Goal: Task Accomplishment & Management: Manage account settings

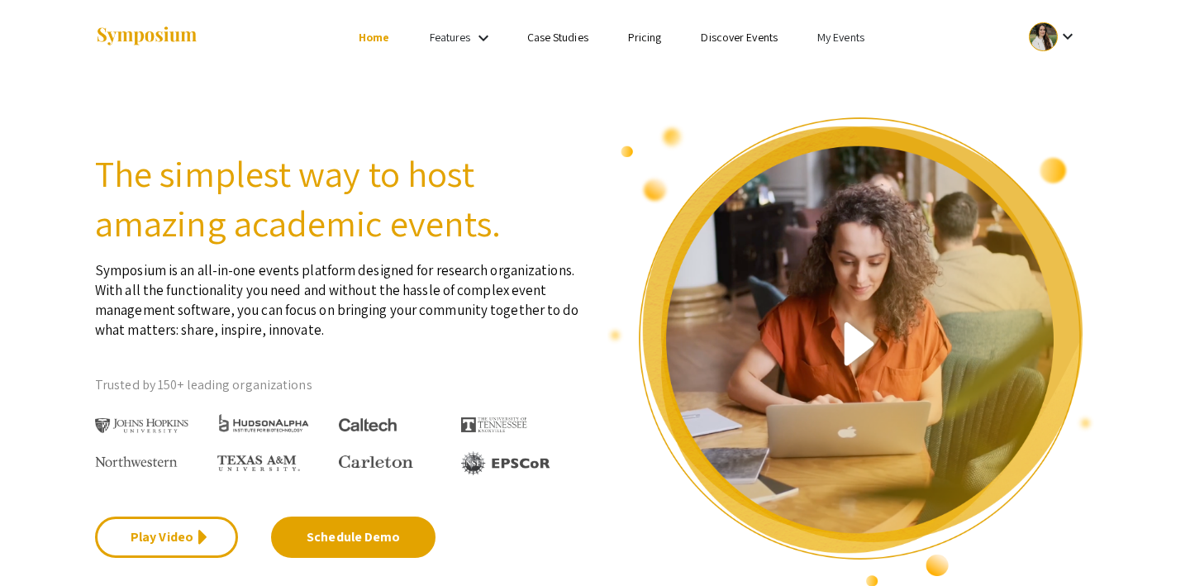
click at [849, 44] on link "My Events" at bounding box center [841, 37] width 47 height 15
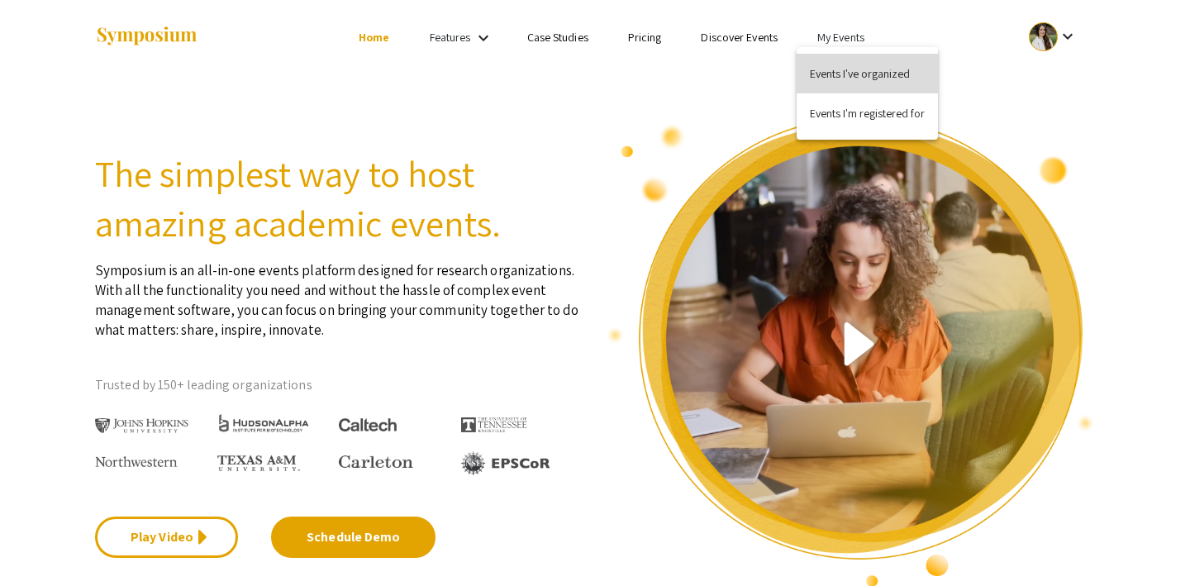
click at [842, 74] on button "Events I've organized" at bounding box center [867, 74] width 141 height 40
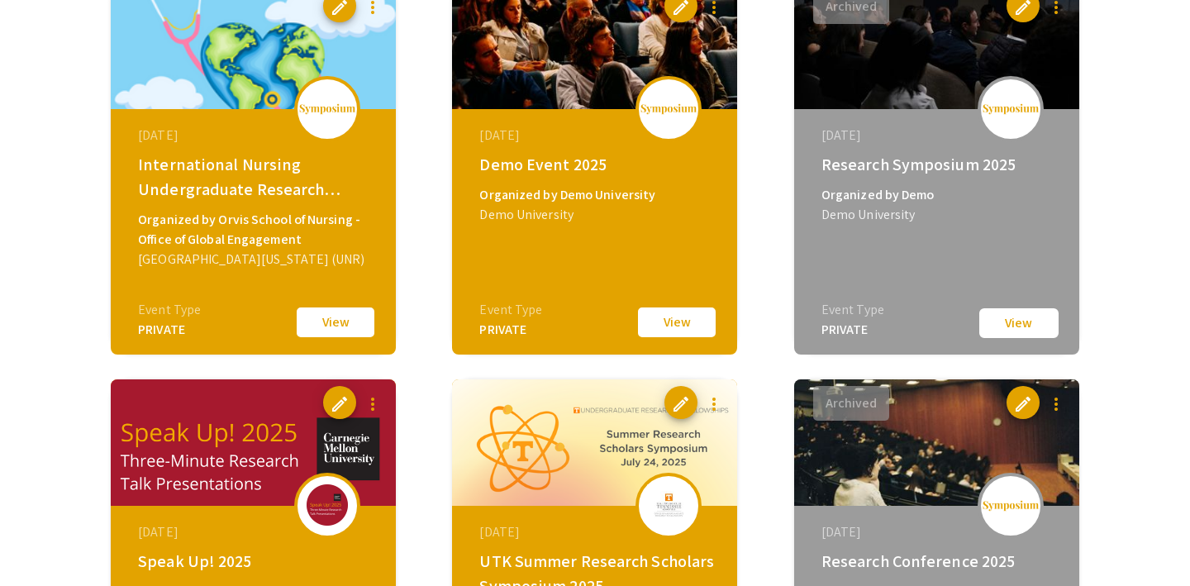
scroll to position [608, 0]
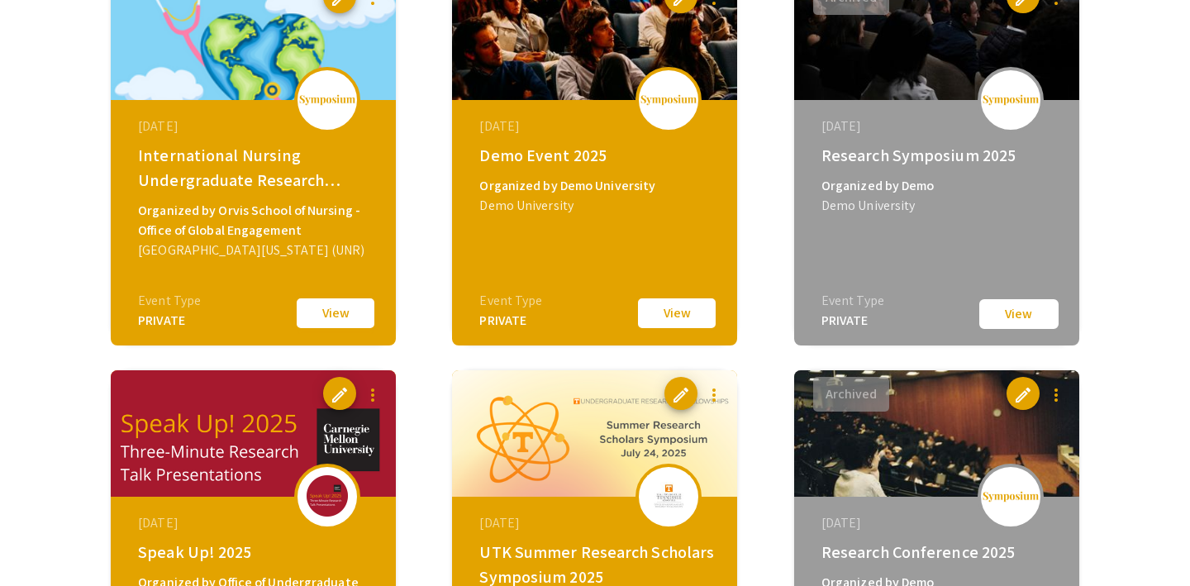
click at [328, 315] on button "View" at bounding box center [335, 313] width 83 height 35
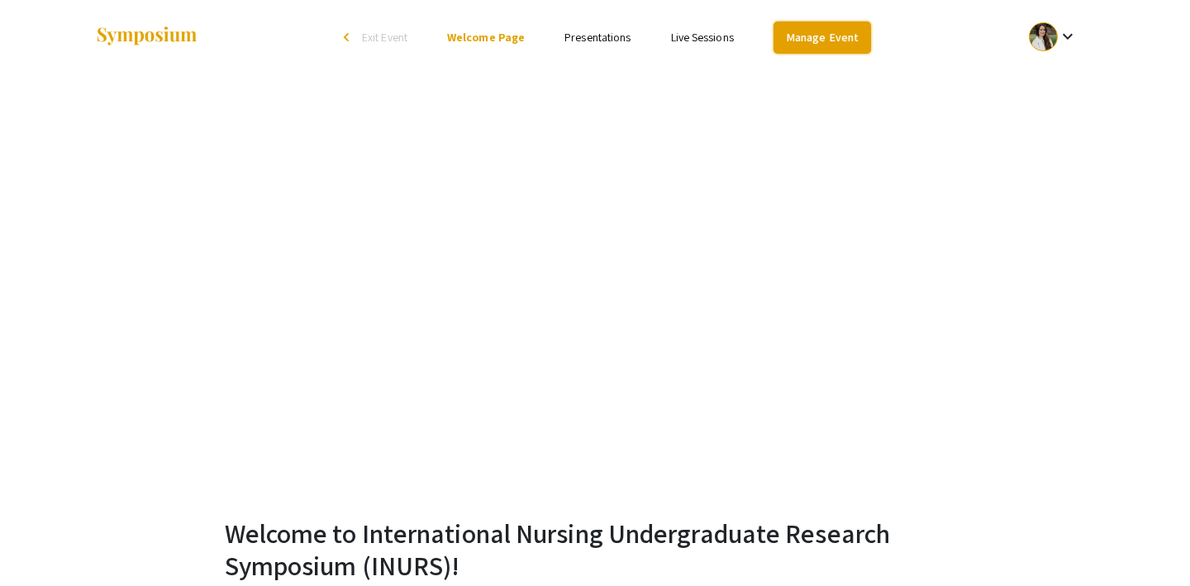
click at [831, 35] on link "Manage Event" at bounding box center [823, 37] width 98 height 32
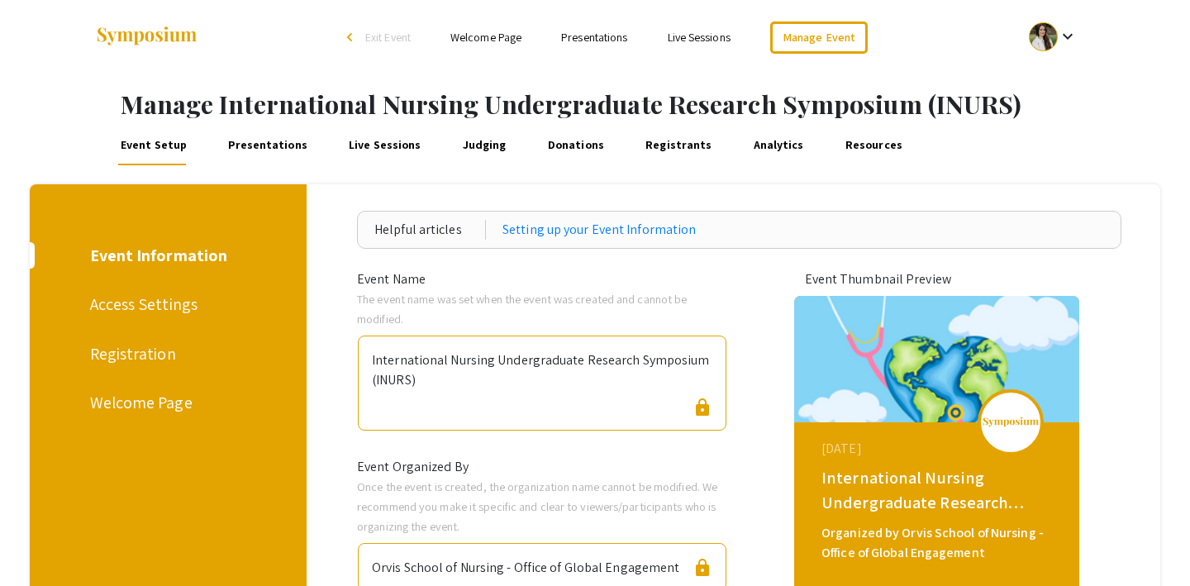
click at [248, 147] on link "Presentations" at bounding box center [268, 146] width 85 height 40
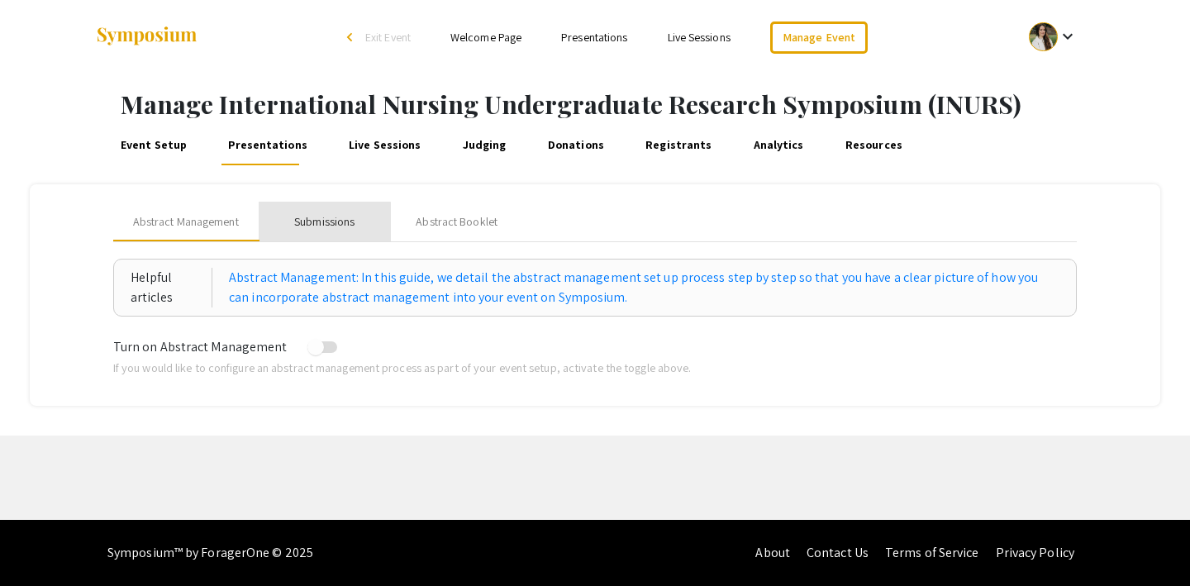
click at [306, 232] on div "Submissions" at bounding box center [325, 222] width 132 height 40
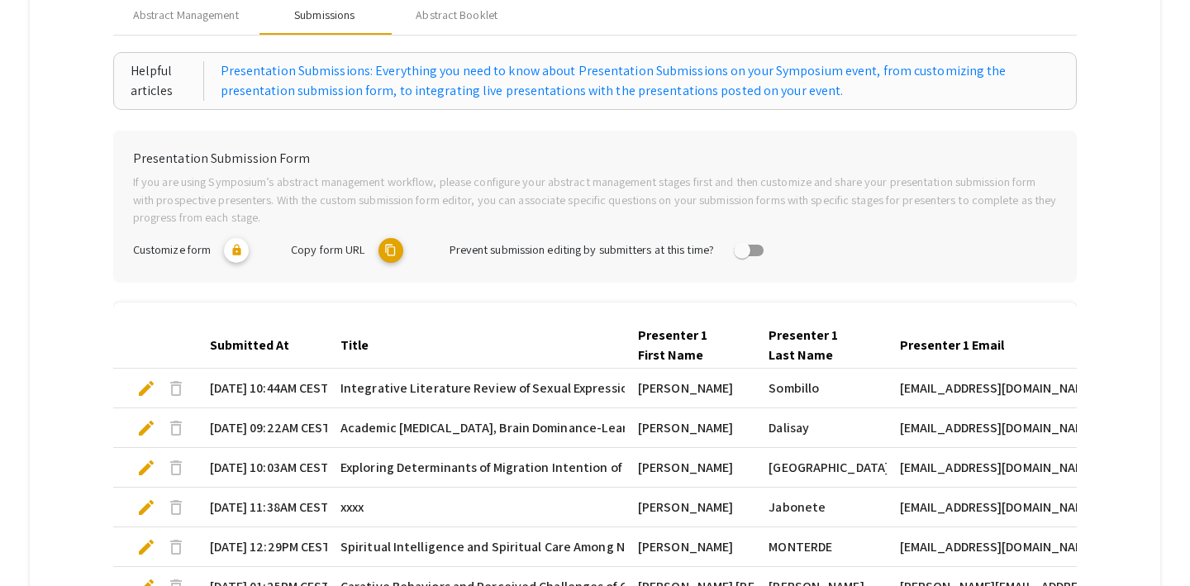
scroll to position [250, 0]
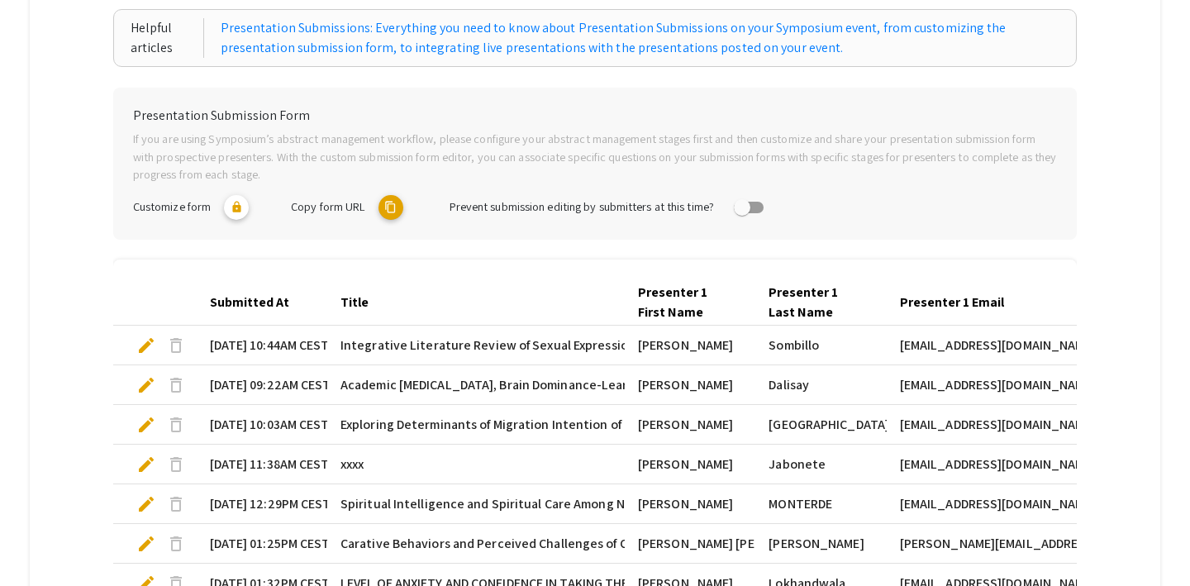
click at [390, 215] on mat-icon "content_copy" at bounding box center [391, 207] width 25 height 25
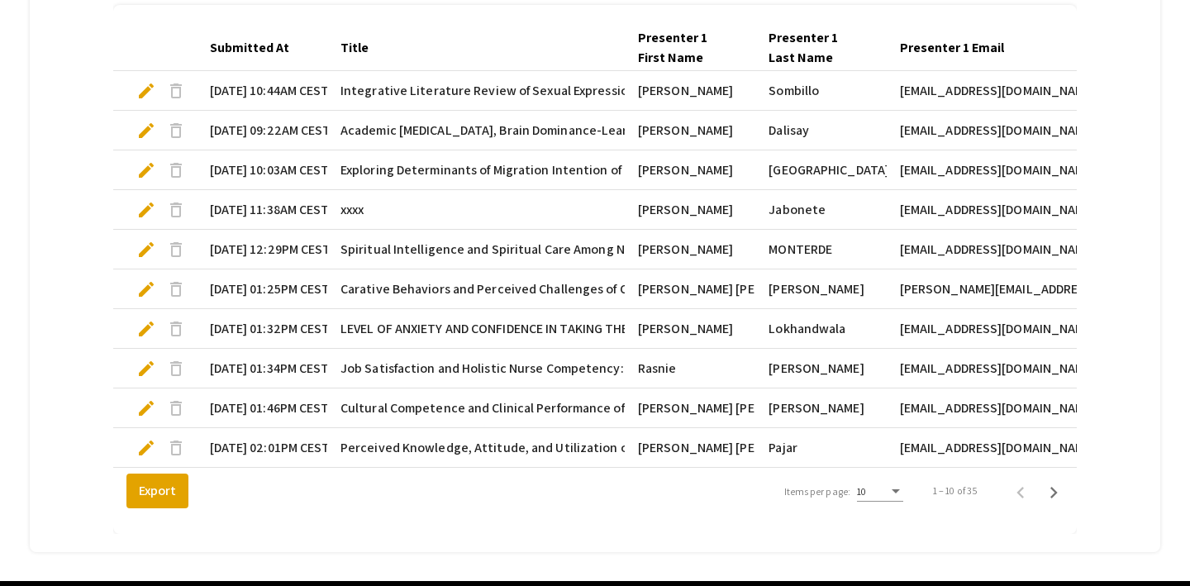
scroll to position [503, 0]
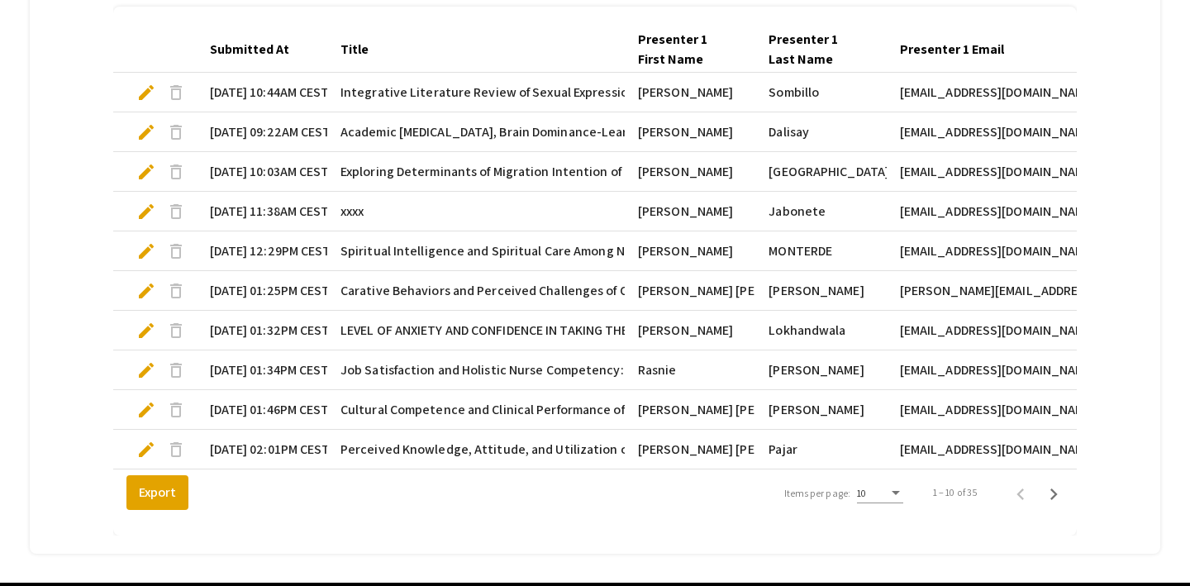
click at [148, 91] on span "edit" at bounding box center [146, 93] width 20 height 20
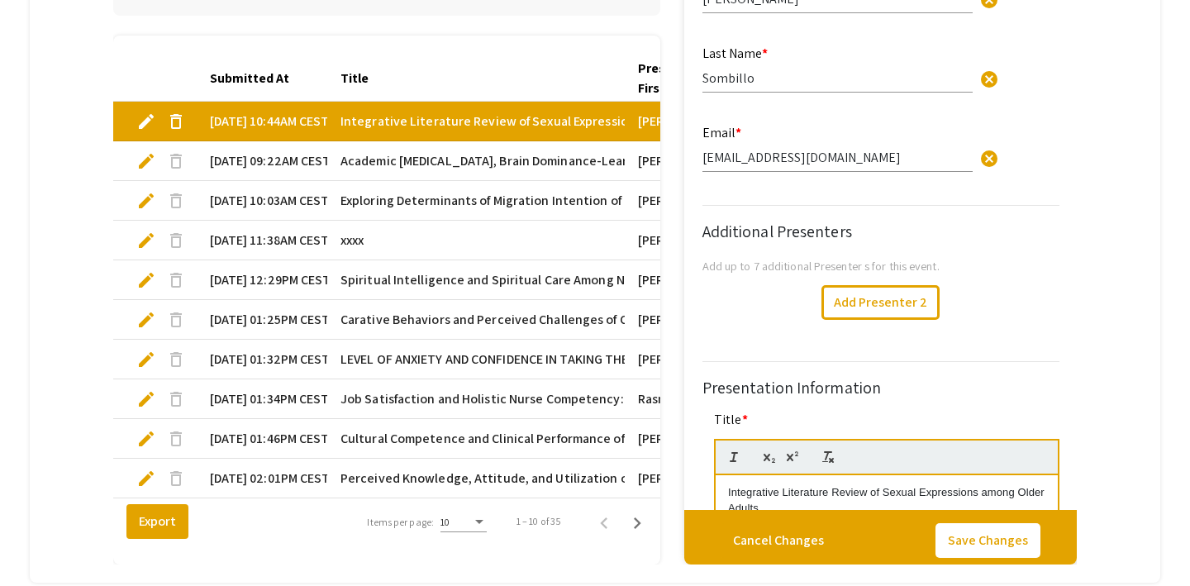
type input "1"
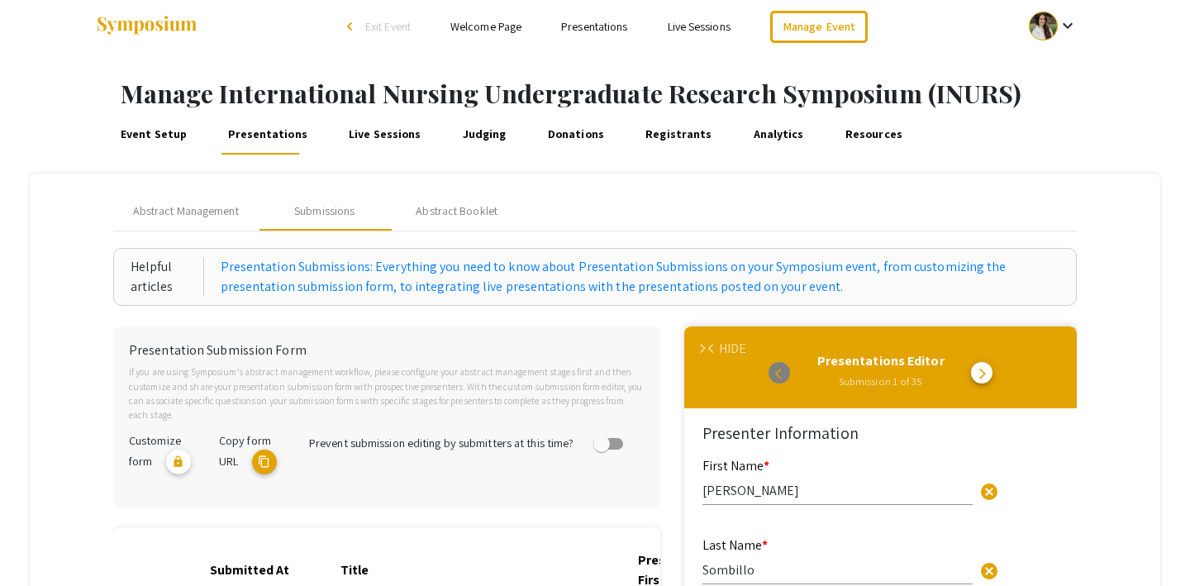
scroll to position [0, 0]
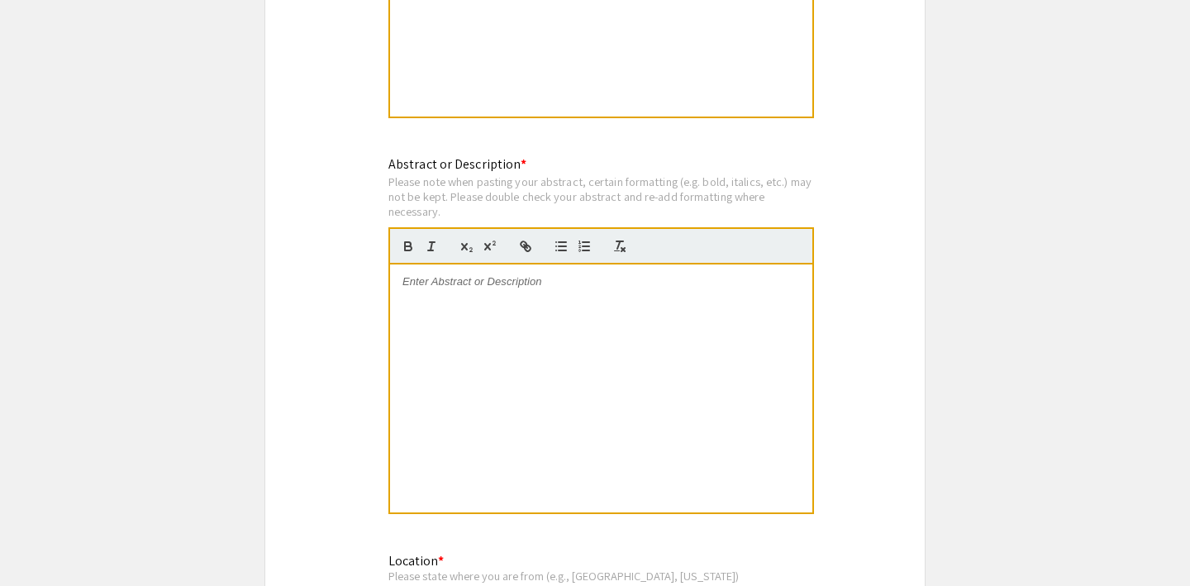
scroll to position [851, 0]
